Goal: Information Seeking & Learning: Check status

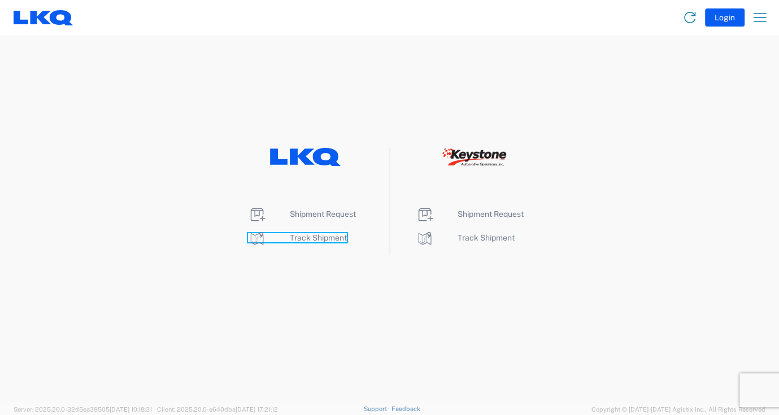
click at [298, 237] on span "Track Shipment" at bounding box center [318, 237] width 57 height 9
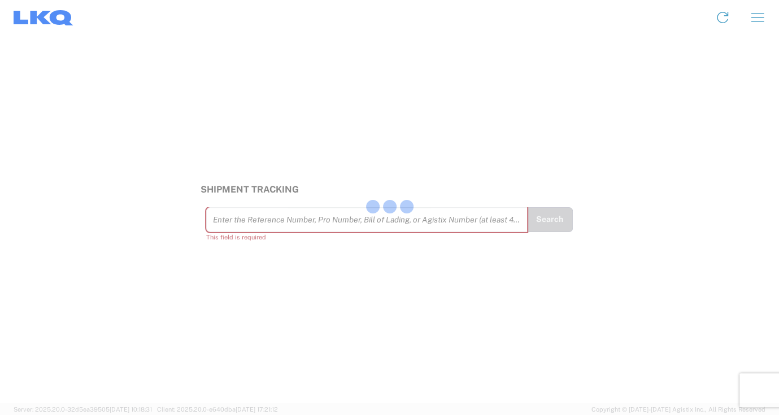
click at [223, 232] on div at bounding box center [389, 207] width 779 height 415
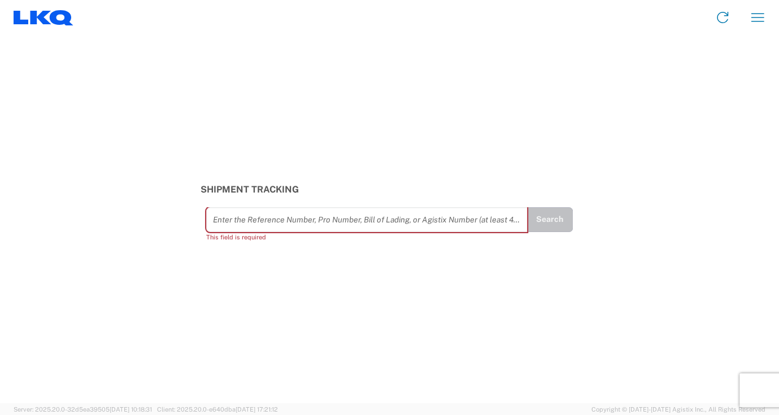
click at [223, 221] on input "text" at bounding box center [367, 220] width 308 height 20
paste input "56994558"
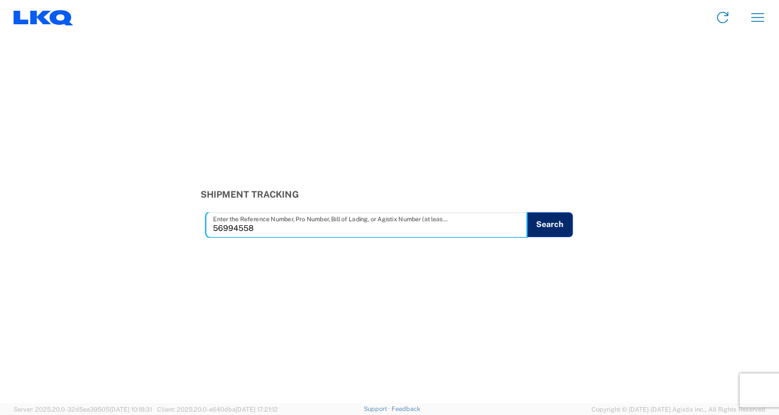
type input "56994558"
click at [553, 224] on button "Search" at bounding box center [549, 224] width 46 height 25
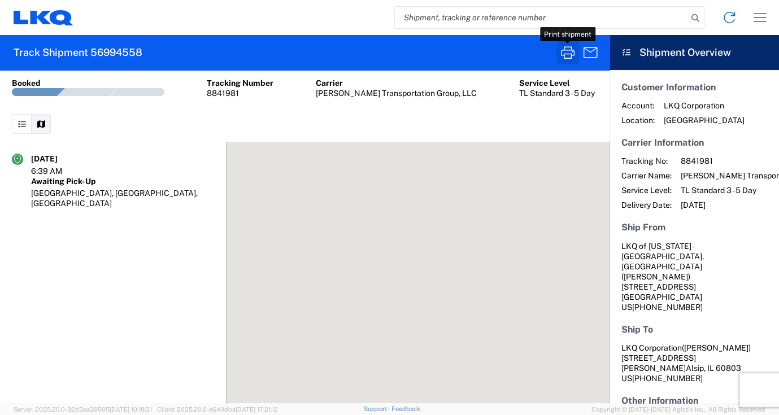
click at [567, 57] on icon "button" at bounding box center [568, 52] width 18 height 18
